Goal: Information Seeking & Learning: Learn about a topic

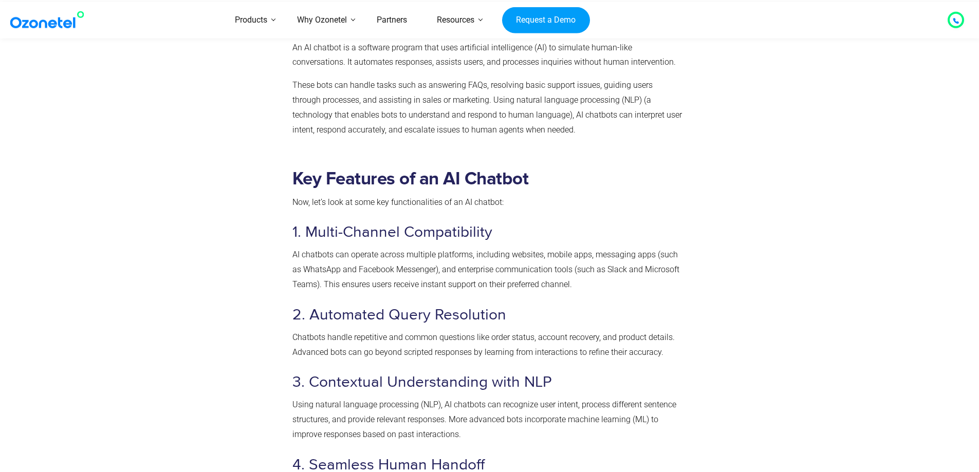
scroll to position [257, 0]
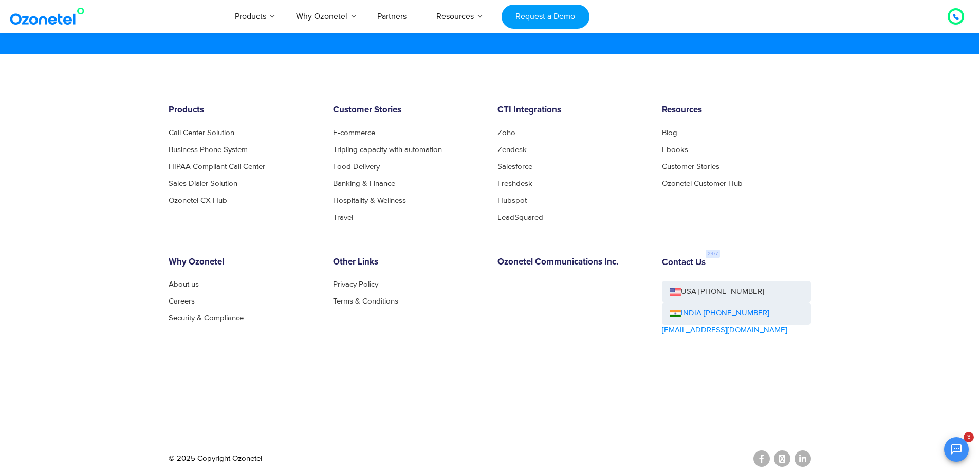
scroll to position [5569, 0]
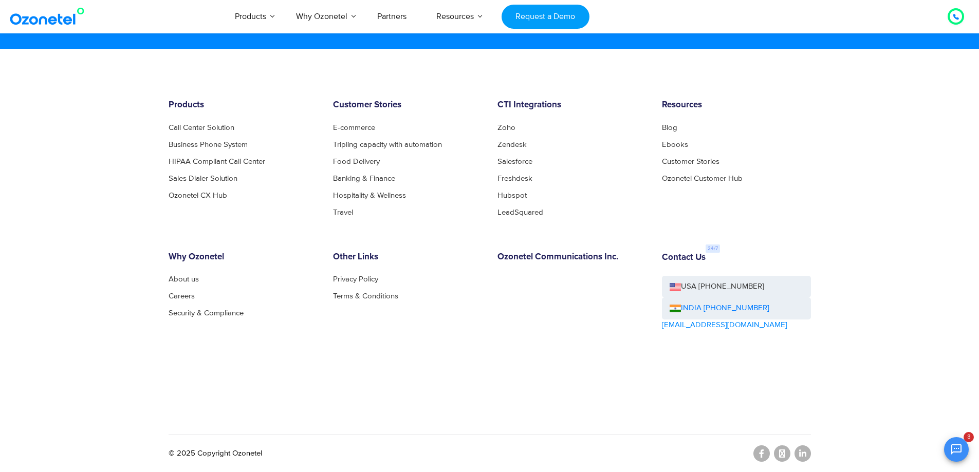
click at [400, 326] on div "Other Links Privacy Policy Terms & Conditions" at bounding box center [407, 320] width 164 height 137
click at [832, 102] on footer "Products Call Center Solution Business Phone System HIPAA Compliant Call Center…" at bounding box center [489, 260] width 979 height 423
click at [761, 456] on div "OK Ozonetel Bot Ozonetel recognized as a Leader by G2 for CCAAS You know what's…" at bounding box center [858, 448] width 222 height 27
click at [765, 458] on div "OK Ozonetel Bot Ozonetel recognized as a Leader by G2 for CCAAS You know what's…" at bounding box center [858, 448] width 222 height 27
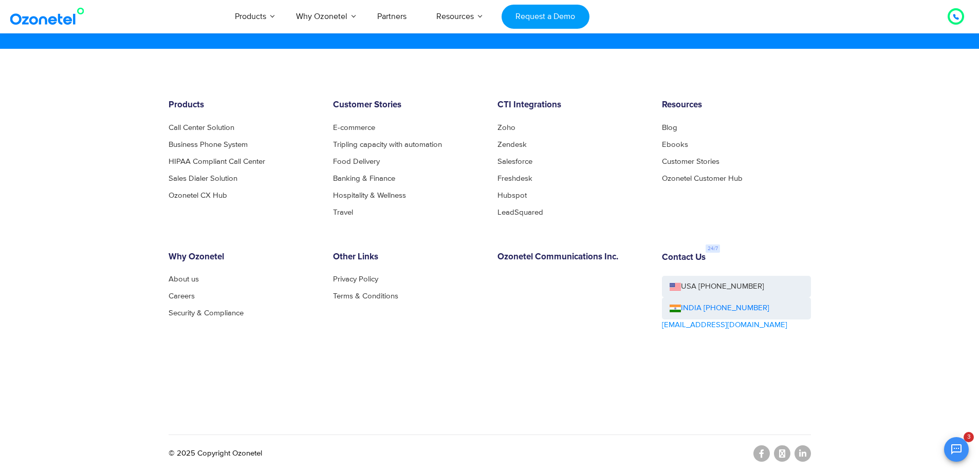
click at [759, 454] on div "OK Ozonetel Bot Ozonetel recognized as a Leader by G2 for CCAAS You know what's…" at bounding box center [858, 448] width 222 height 27
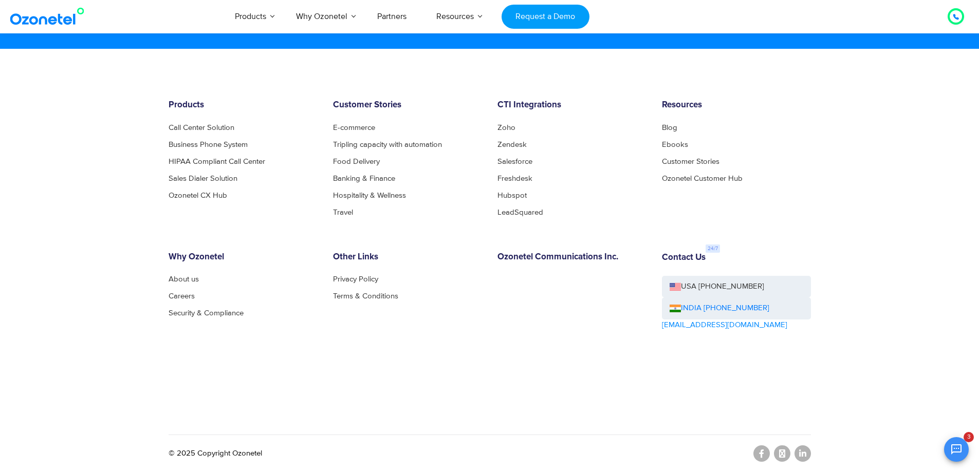
click at [770, 450] on div "OK Ozonetel Bot Ozonetel recognized as a Leader by G2 for CCAAS You know what's…" at bounding box center [858, 448] width 222 height 27
